Goal: Communication & Community: Answer question/provide support

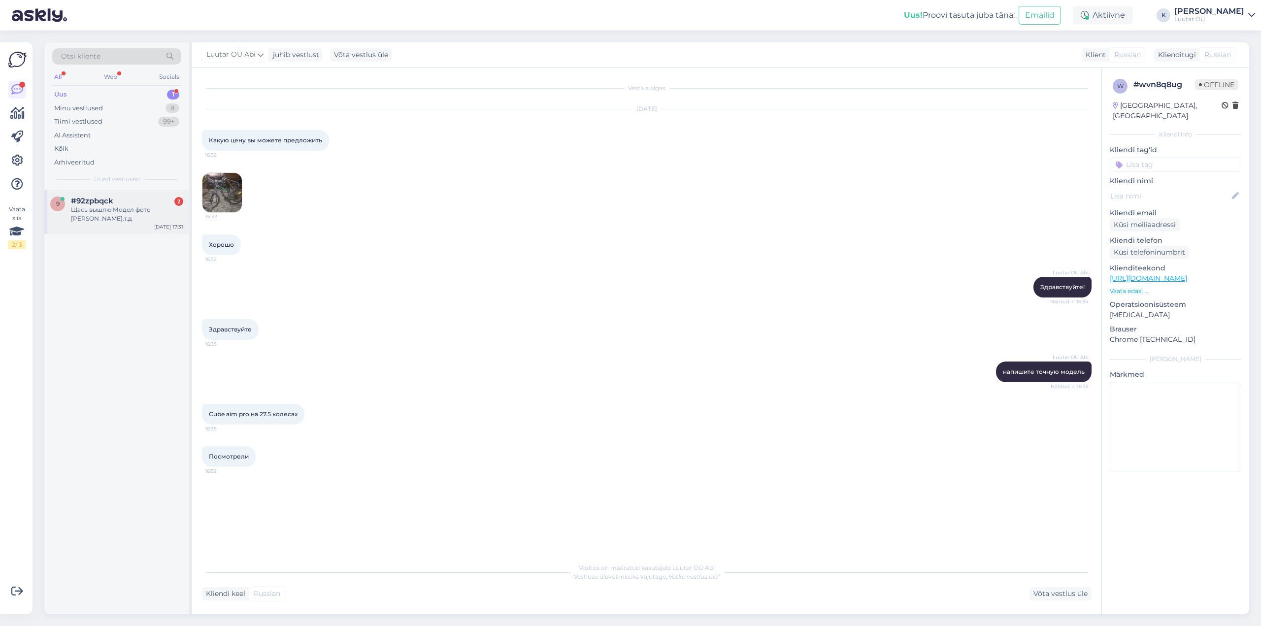
click at [96, 192] on div "9 #92zpbqck 2 Щась вышлю Модел фото и.т.д [DATE] 17:31" at bounding box center [116, 212] width 145 height 44
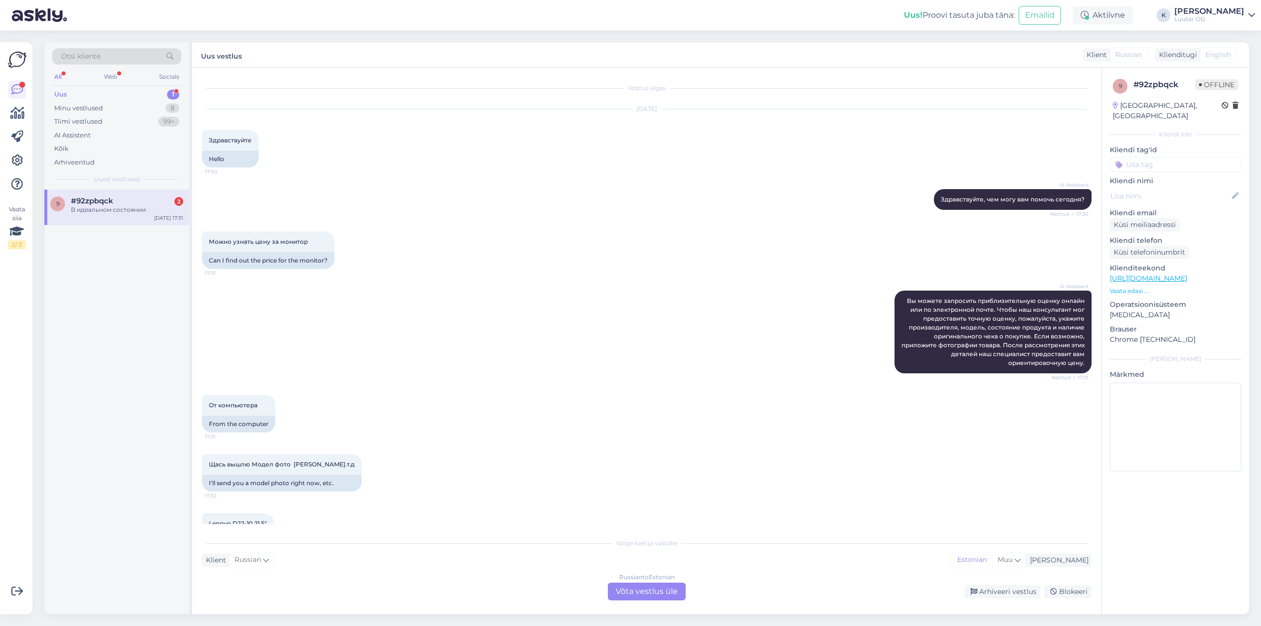
scroll to position [97, 0]
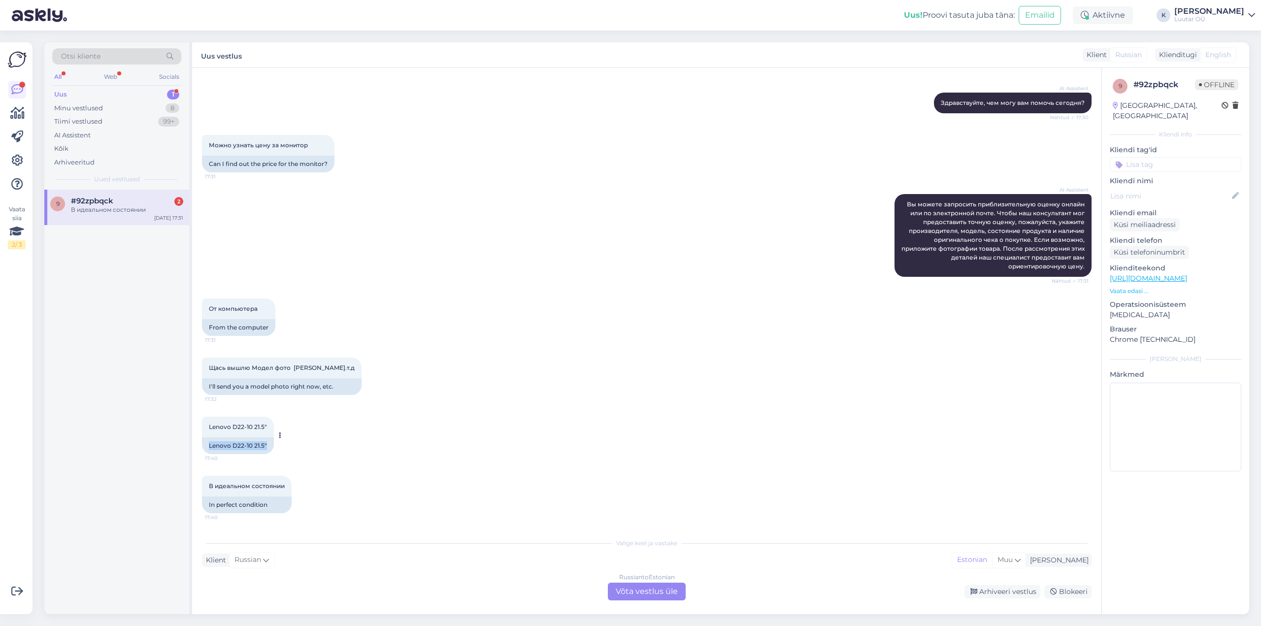
drag, startPoint x: 209, startPoint y: 446, endPoint x: 268, endPoint y: 447, distance: 59.1
click at [268, 447] on div "Lenovo D22-10 21.5"" at bounding box center [238, 445] width 72 height 17
copy div "Lenovo D22-10 21.5""
click at [123, 215] on div "9 #92zpbqck 2 В идеальном состоянии [DATE] 17:31" at bounding box center [116, 207] width 145 height 35
click at [653, 597] on div "Russian to Estonian Võta vestlus üle" at bounding box center [647, 591] width 78 height 18
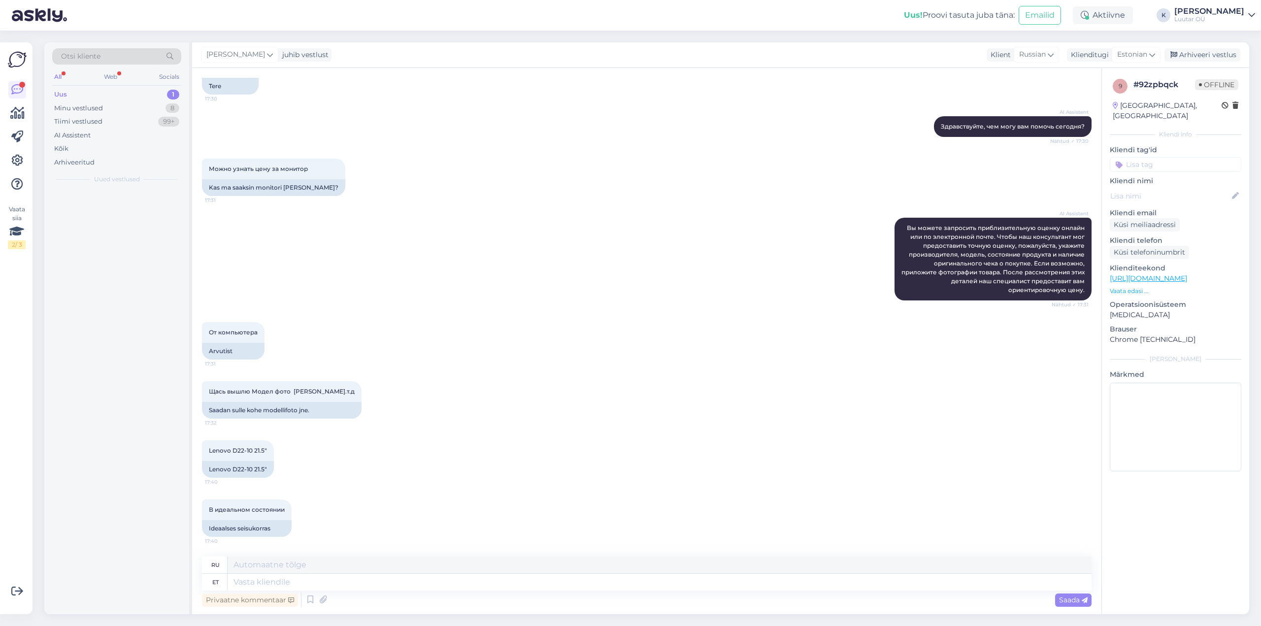
scroll to position [73, 0]
click at [391, 586] on textarea at bounding box center [659, 582] width 864 height 17
type textarea "Tervist"
type textarea "Здоровье"
type textarea "Tervist"
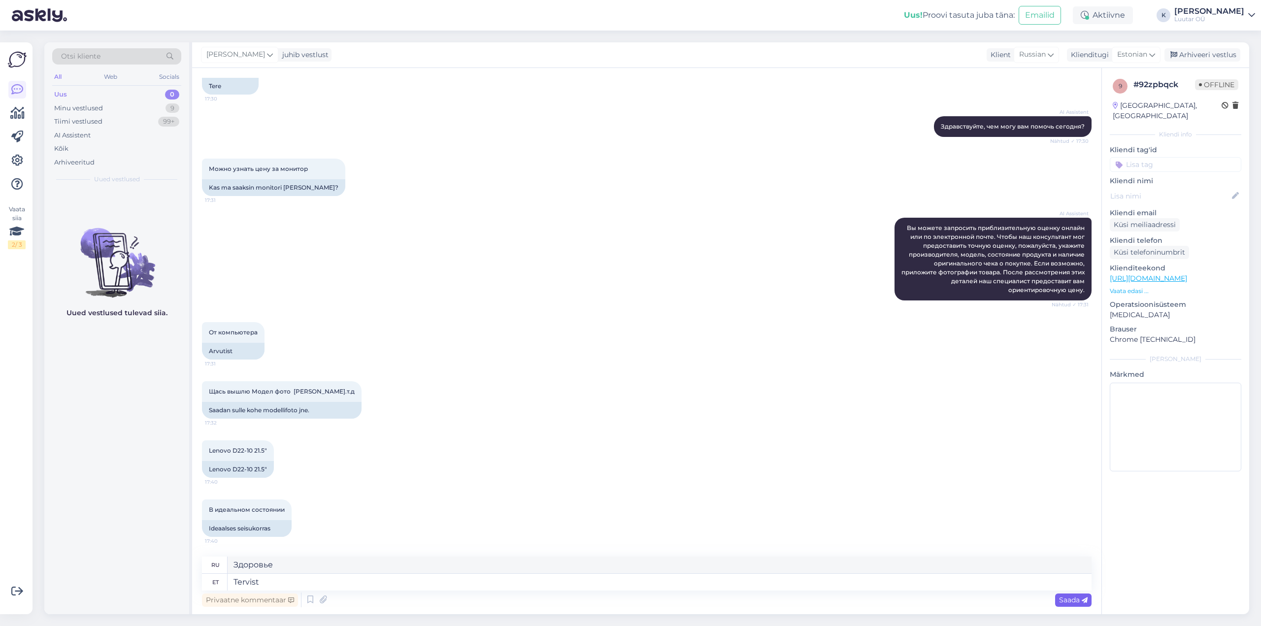
drag, startPoint x: 1085, startPoint y: 600, endPoint x: 1080, endPoint y: 600, distance: 4.9
click at [1084, 600] on icon at bounding box center [1084, 600] width 6 height 6
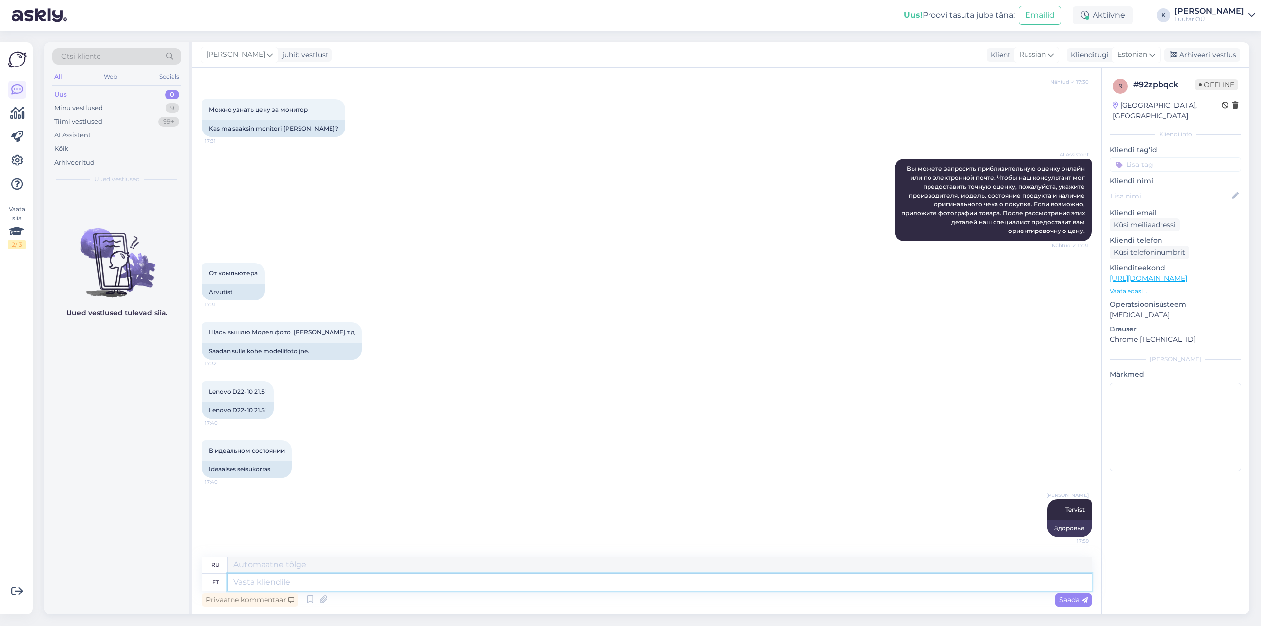
click at [574, 581] on textarea at bounding box center [659, 582] width 864 height 17
type textarea "Saame"
type textarea "Мы можем"
type textarea "[PERSON_NAME]"
type textarea "Мы можем предложить"
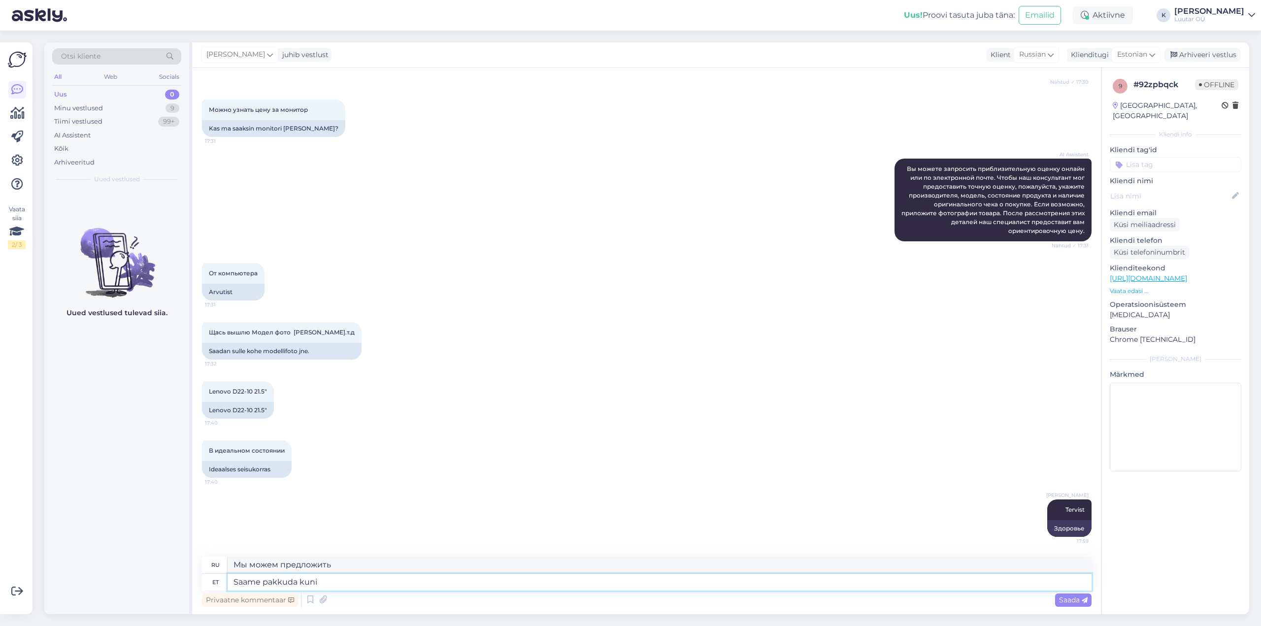
type textarea "Saame pakkuda kuni"
type textarea "Мы можем предложить до"
type textarea "Saame pakkuda kuni 20€ s"
type textarea "Мы можем предложить до 20€"
type textarea "Saame pakkuda kuni 20€ selle"
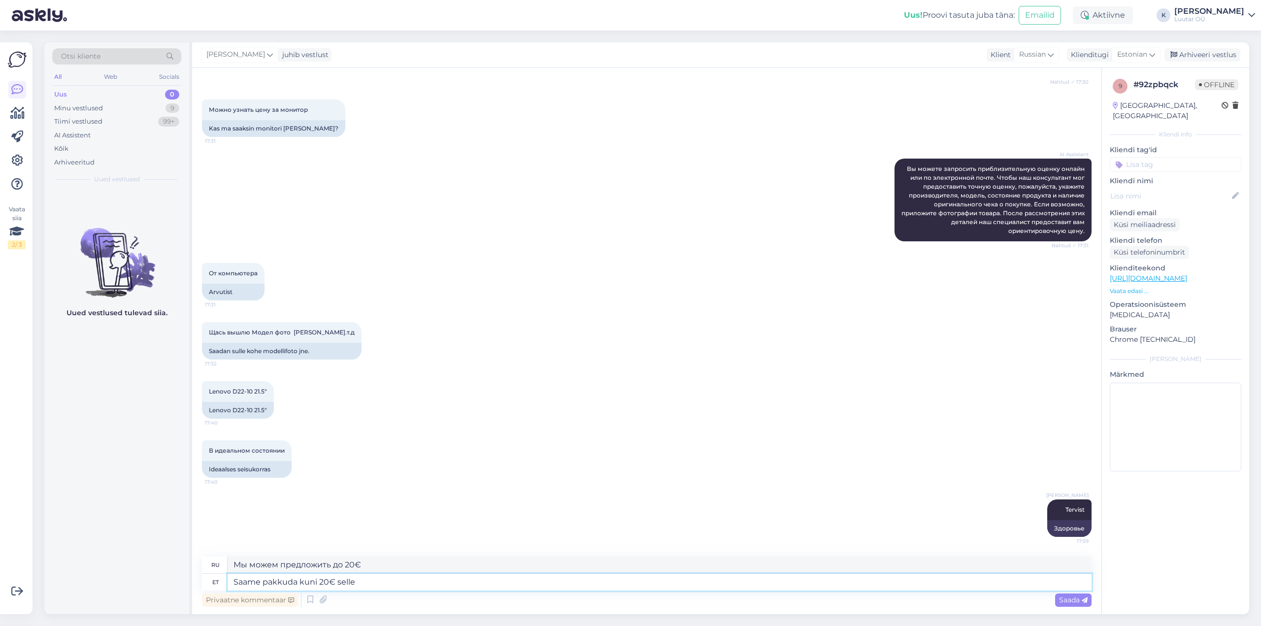
type textarea "Мы можем предложить за это до 20€"
type textarea "Saame pakkuda kuni 20€ selle monitori e"
type textarea "Мы можем предложить скидку до 20€ за этот монитор."
type textarea "Saame pakkuda kuni 20€ selle monitori eest"
type textarea "Мы можем предложить цену до 20 евро за этот монитор."
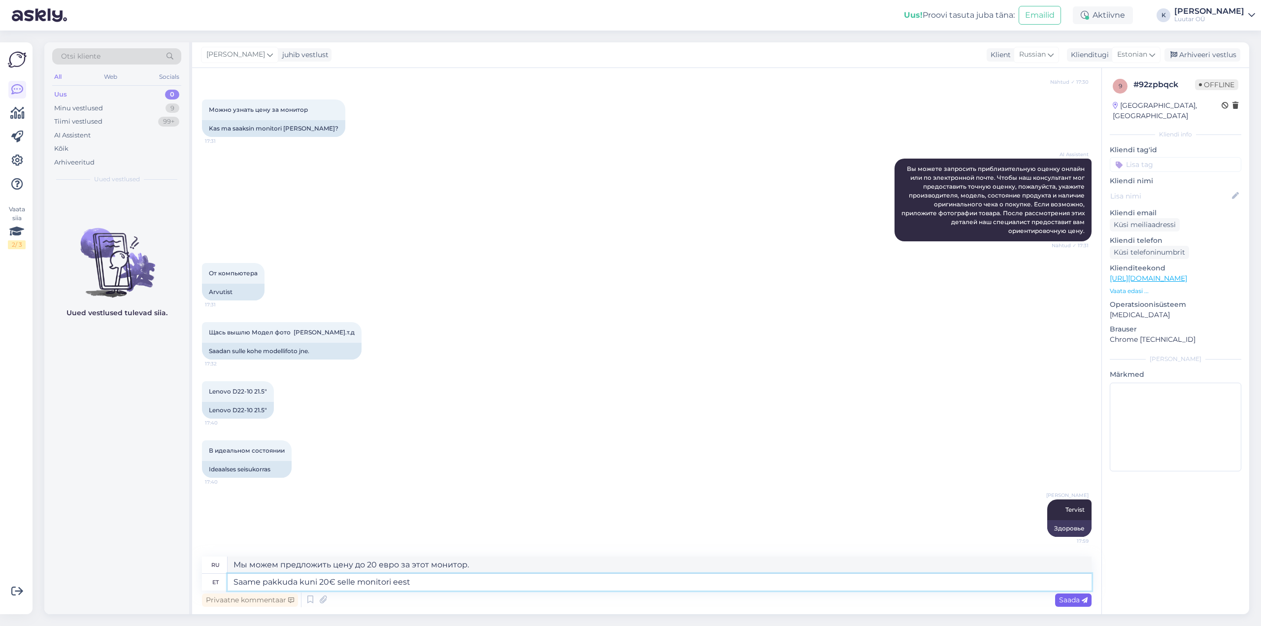
type textarea "Saame pakkuda kuni 20€ selle monitori eest"
click at [1084, 602] on icon at bounding box center [1084, 600] width 6 height 6
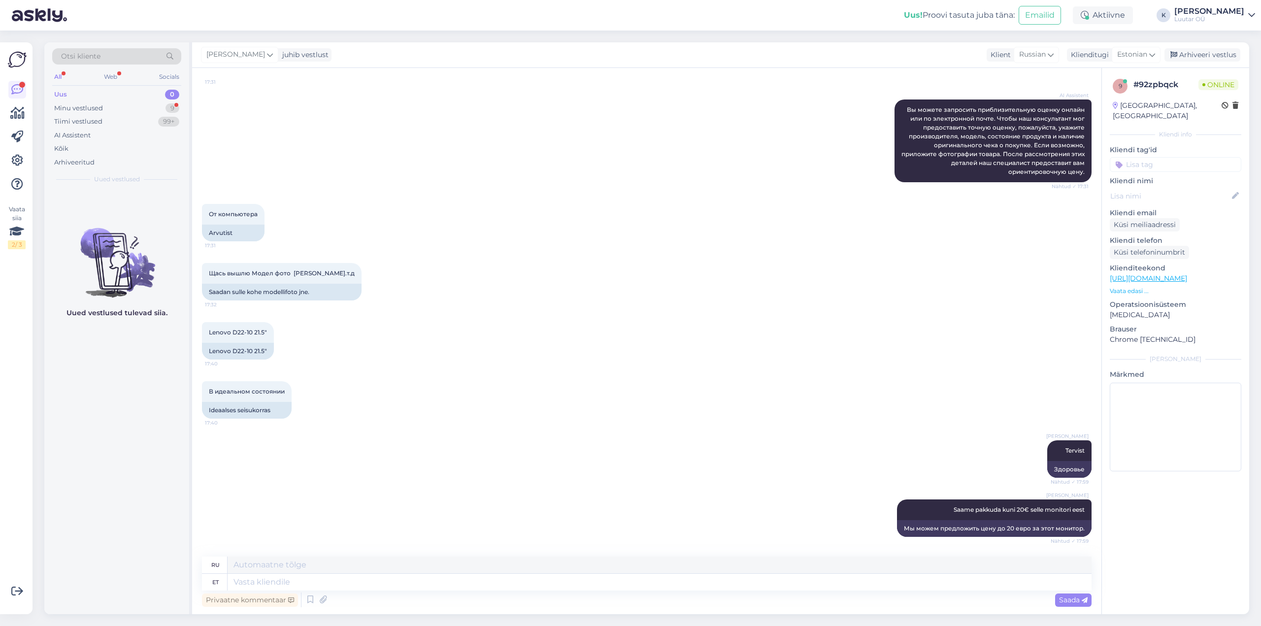
scroll to position [250, 0]
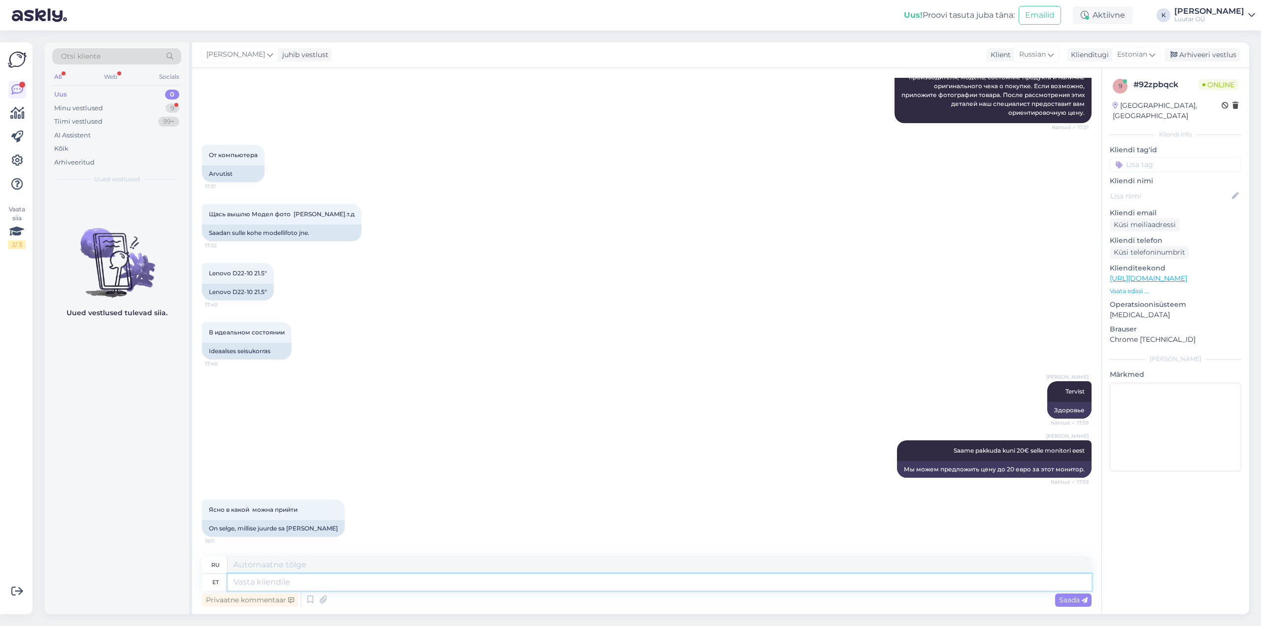
click at [314, 580] on textarea at bounding box center [659, 582] width 864 height 17
type textarea "Esinduste"
type textarea "Представления"
type textarea "Esinduste aadressid:"
type textarea "Адреса представительств:"
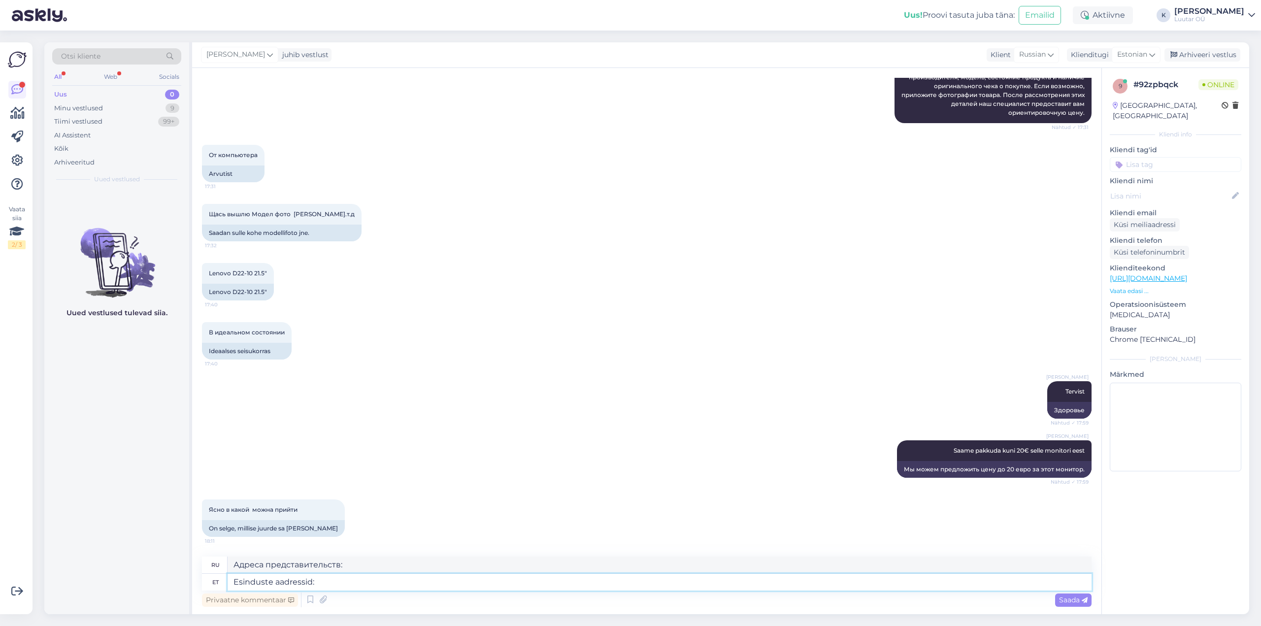
paste textarea "[URL][DOMAIN_NAME]"
type textarea "Esinduste aadressid: [URL][DOMAIN_NAME]"
type textarea "Адреса представительств: [URL][DOMAIN_NAME]"
type textarea "Esinduste aadressid: [URL][DOMAIN_NAME]"
click at [1072, 601] on span "Saada" at bounding box center [1073, 599] width 29 height 9
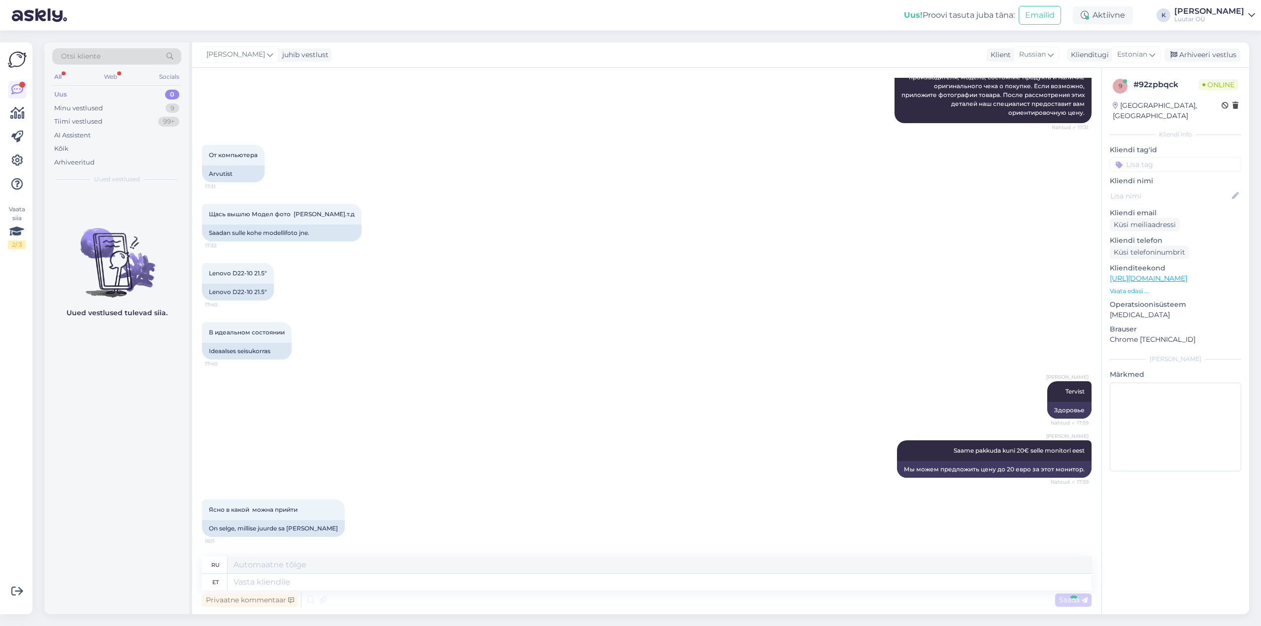
scroll to position [309, 0]
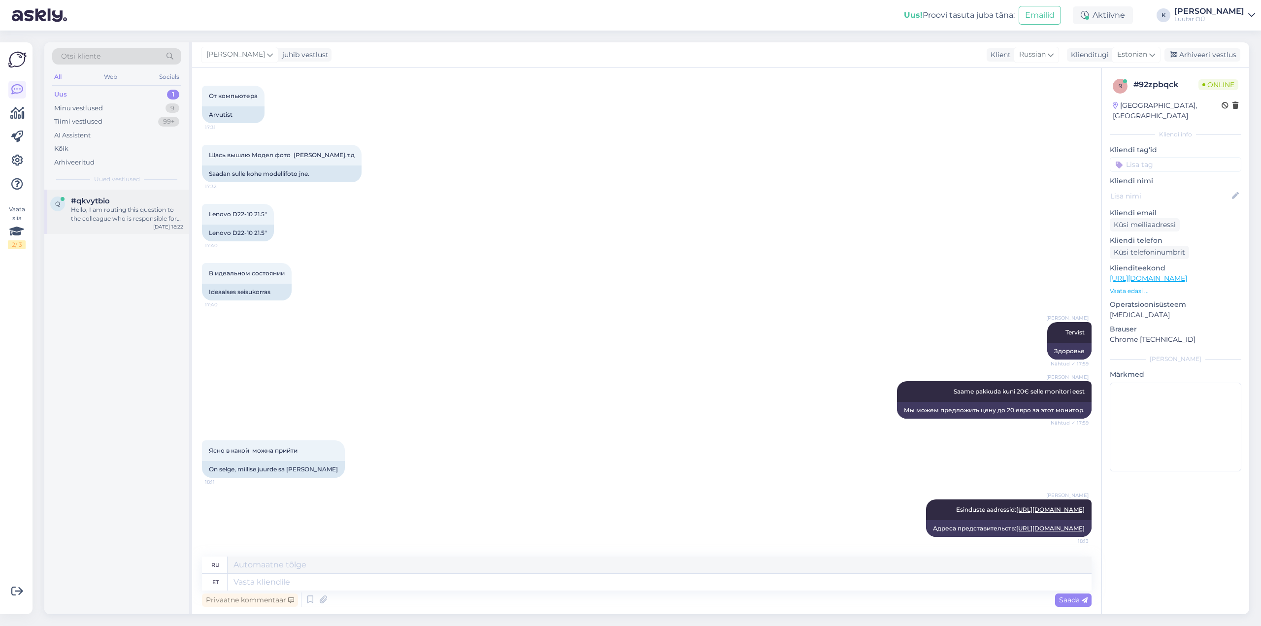
click at [113, 212] on div "Hello, I am routing this question to the colleague who is responsible for this …" at bounding box center [127, 214] width 112 height 18
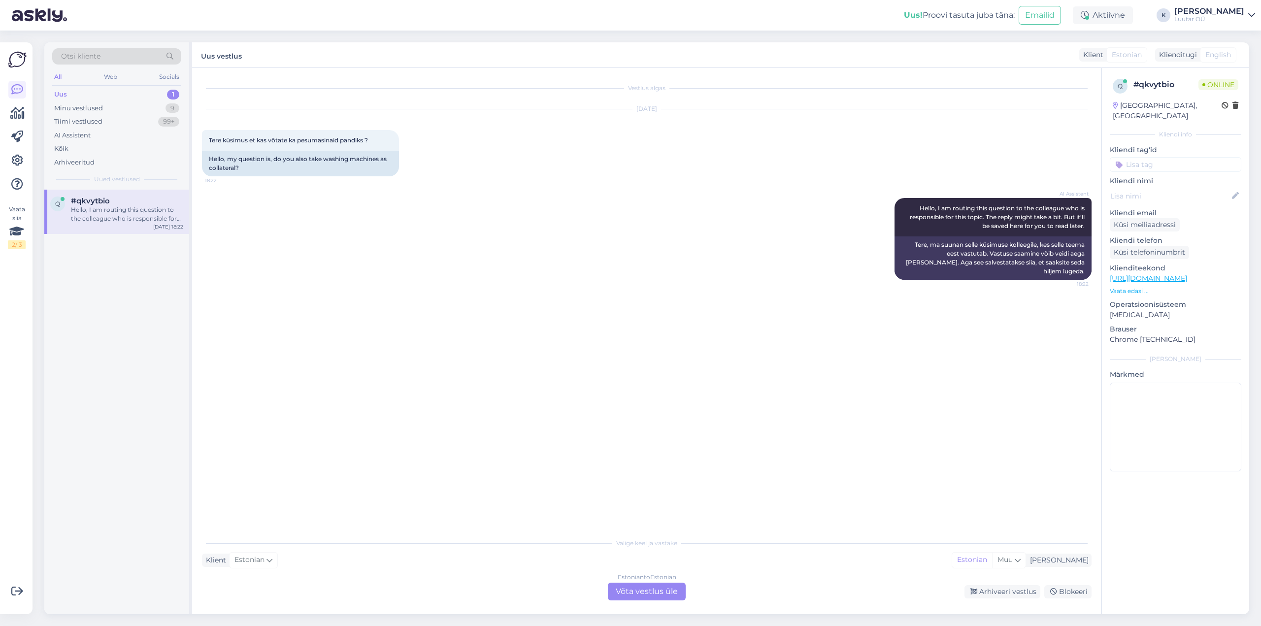
click at [650, 594] on div "Estonian to Estonian Võta vestlus üle" at bounding box center [647, 591] width 78 height 18
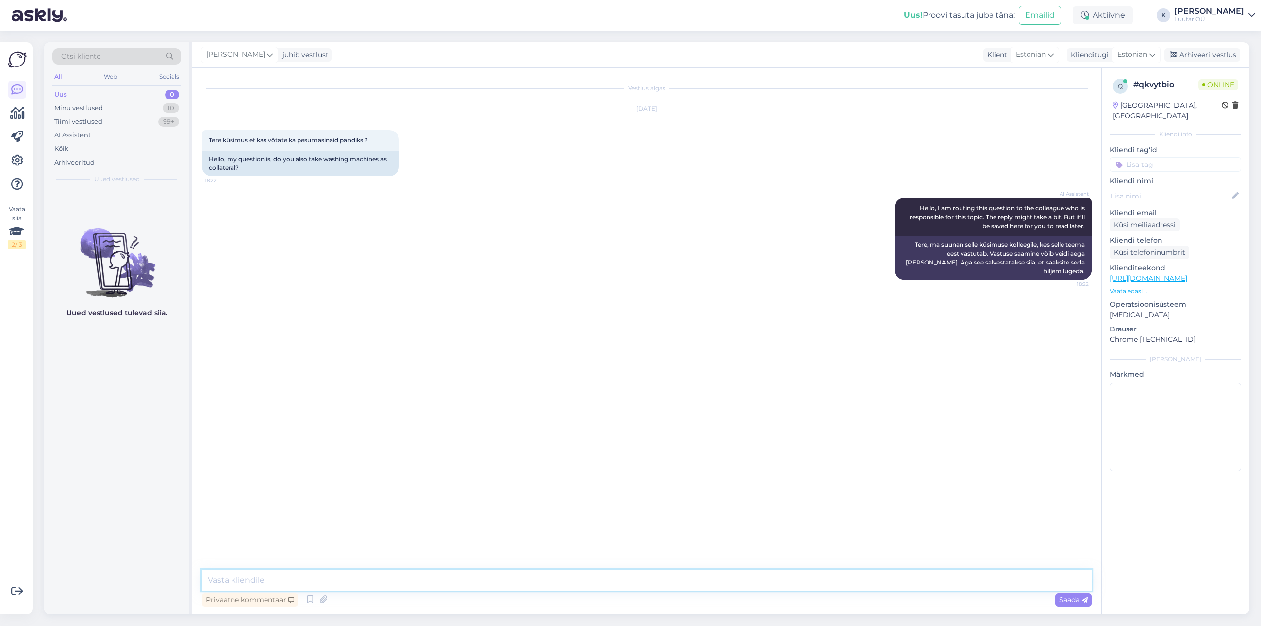
click at [598, 581] on textarea at bounding box center [646, 580] width 889 height 21
type textarea "Tere! Oleme ainult võtnud kui on täiesti uus ja esinduses on ruumi"
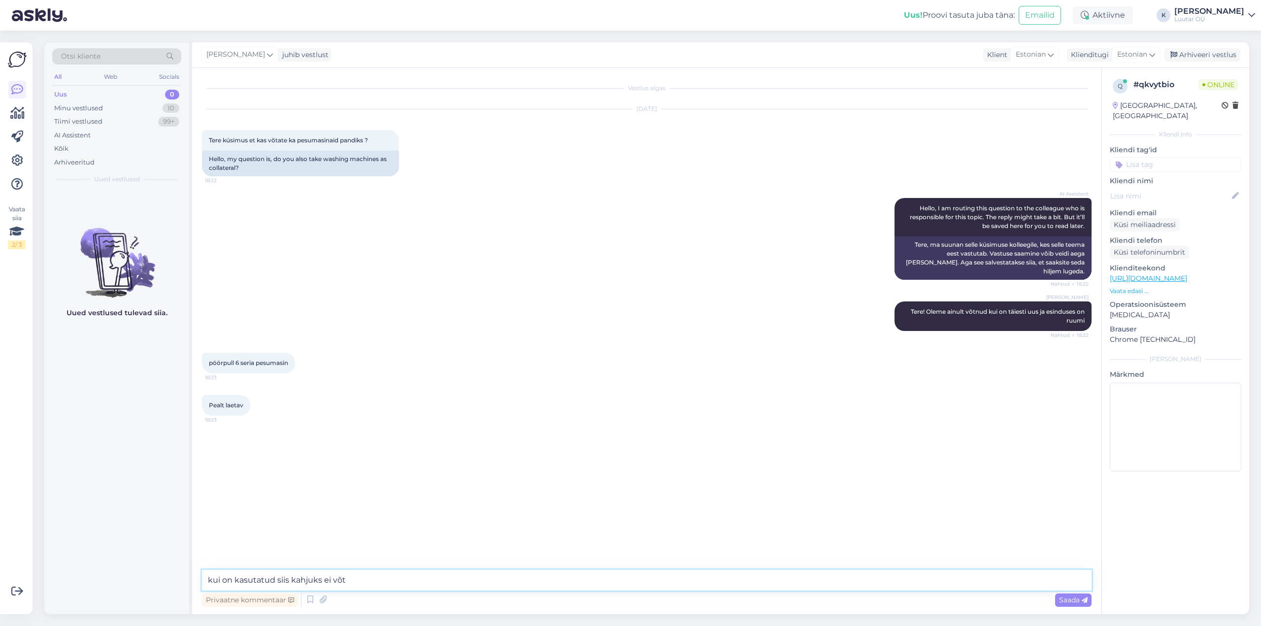
type textarea "kui on kasutatud siis kahjuks [PERSON_NAME]"
